Goal: Information Seeking & Learning: Learn about a topic

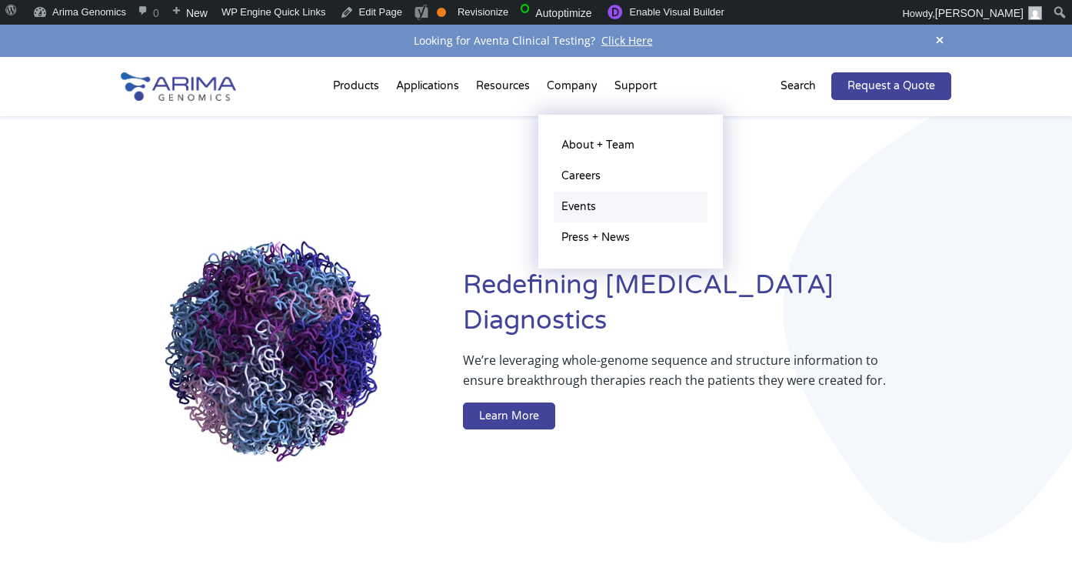
click at [574, 208] on link "Events" at bounding box center [631, 206] width 154 height 31
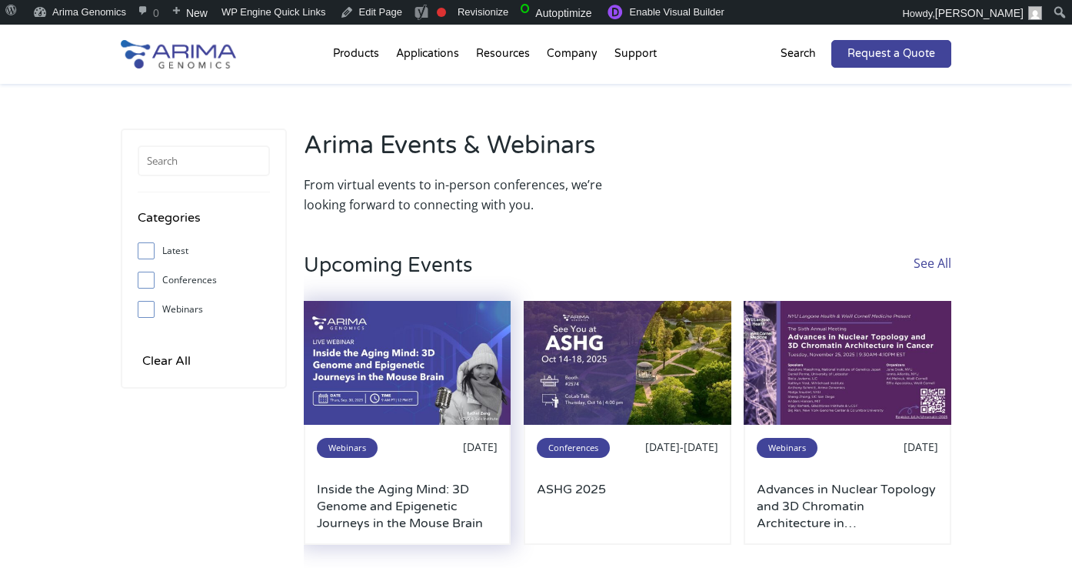
click at [389, 379] on img at bounding box center [408, 363] width 208 height 125
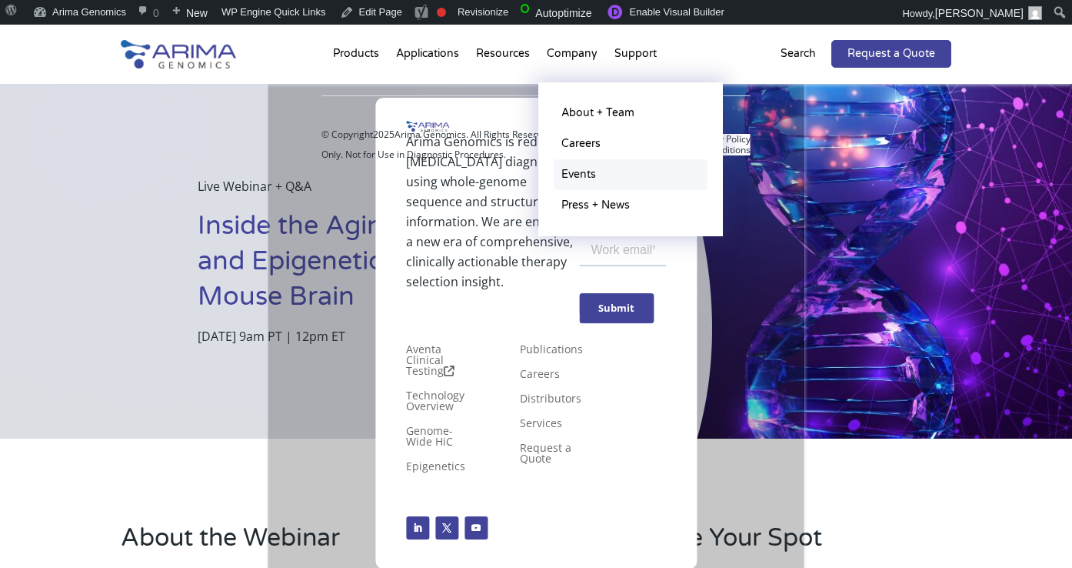
click at [571, 174] on link "Events" at bounding box center [631, 174] width 154 height 31
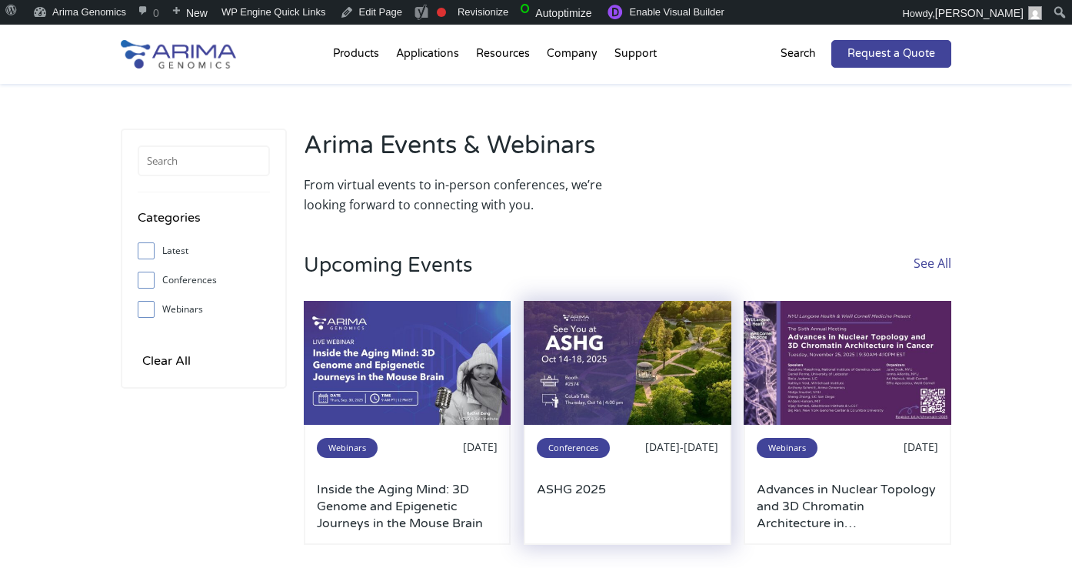
click at [616, 367] on img at bounding box center [628, 363] width 208 height 125
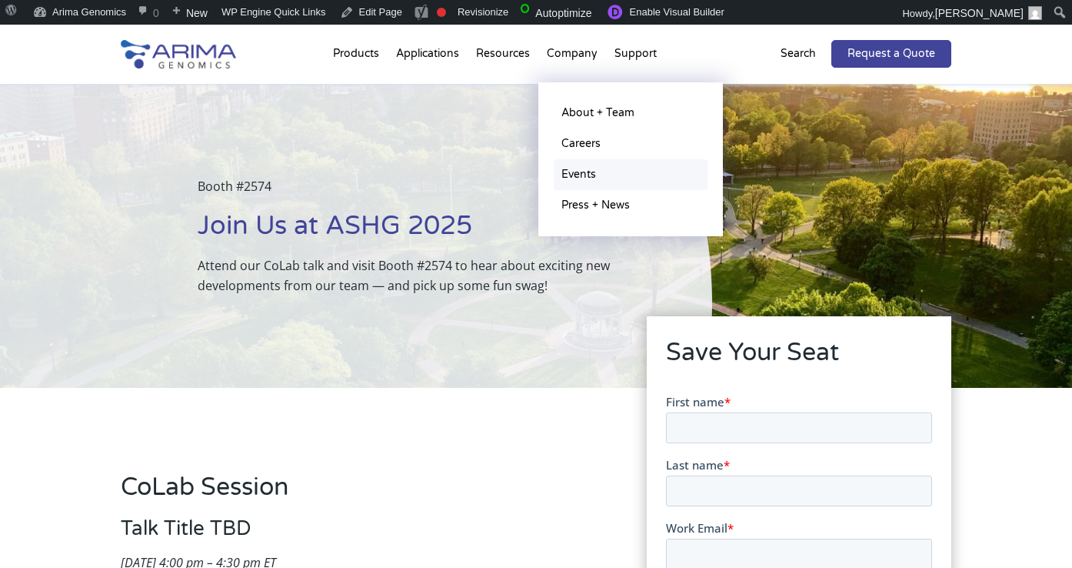
click at [582, 175] on link "Events" at bounding box center [631, 174] width 154 height 31
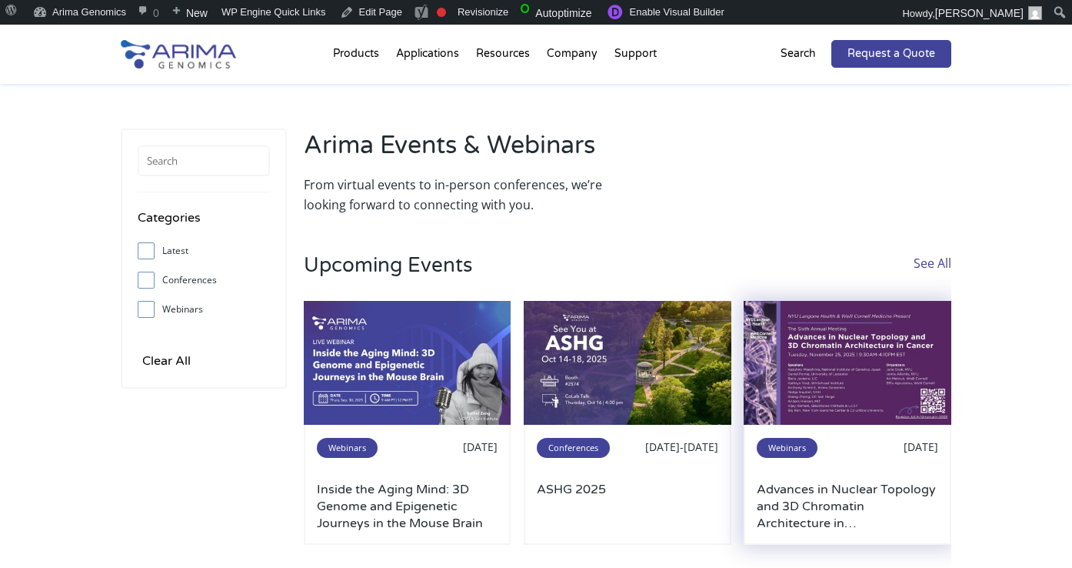
click at [796, 405] on img at bounding box center [848, 363] width 208 height 125
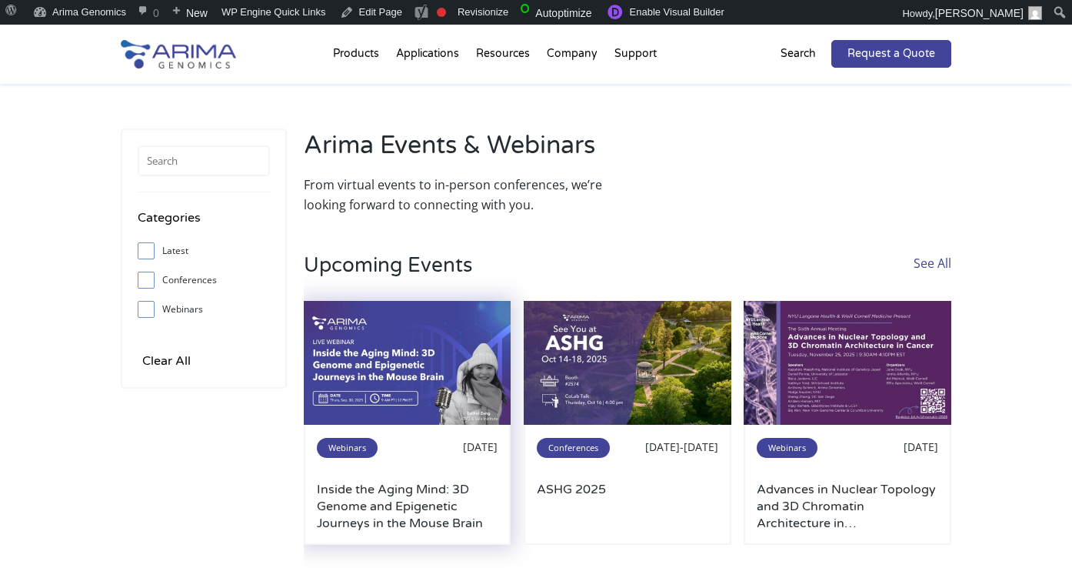
click at [434, 317] on img at bounding box center [408, 363] width 208 height 125
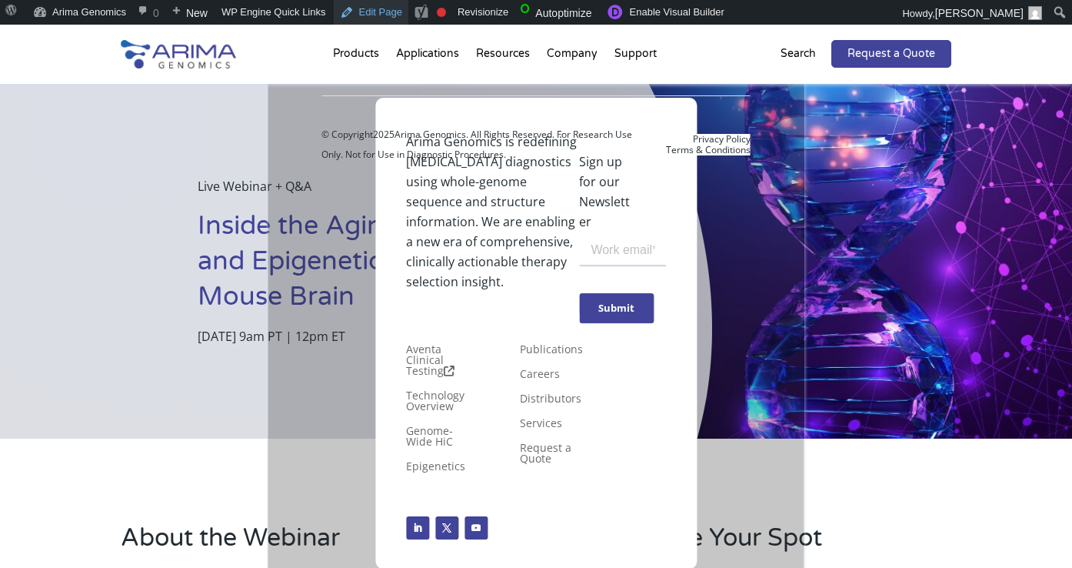
click at [375, 17] on link "Edit Page" at bounding box center [371, 12] width 75 height 25
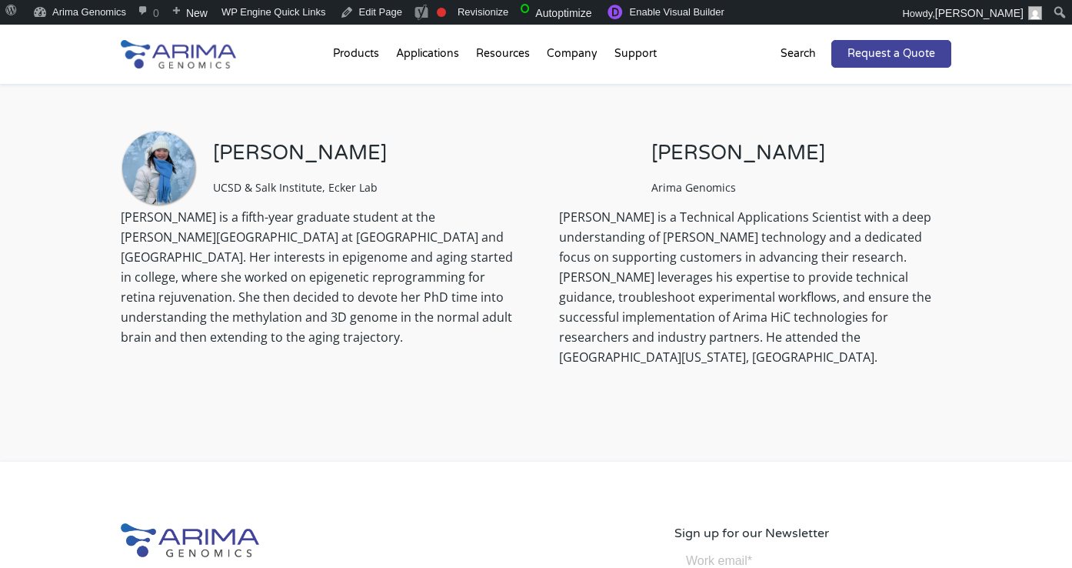
scroll to position [1194, 0]
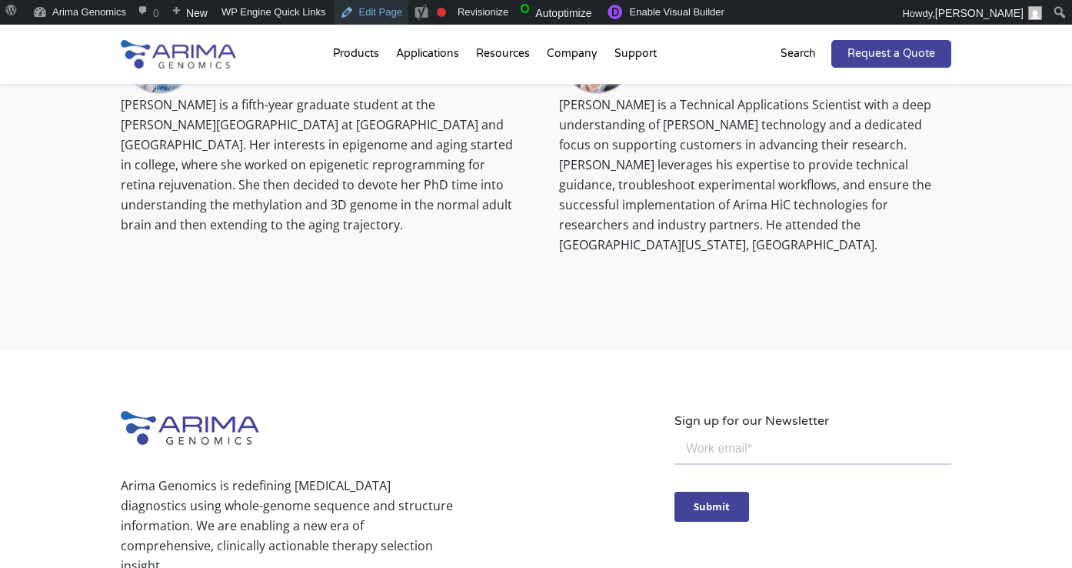
click at [365, 11] on link "Edit Page" at bounding box center [371, 12] width 75 height 25
